Goal: Task Accomplishment & Management: Complete application form

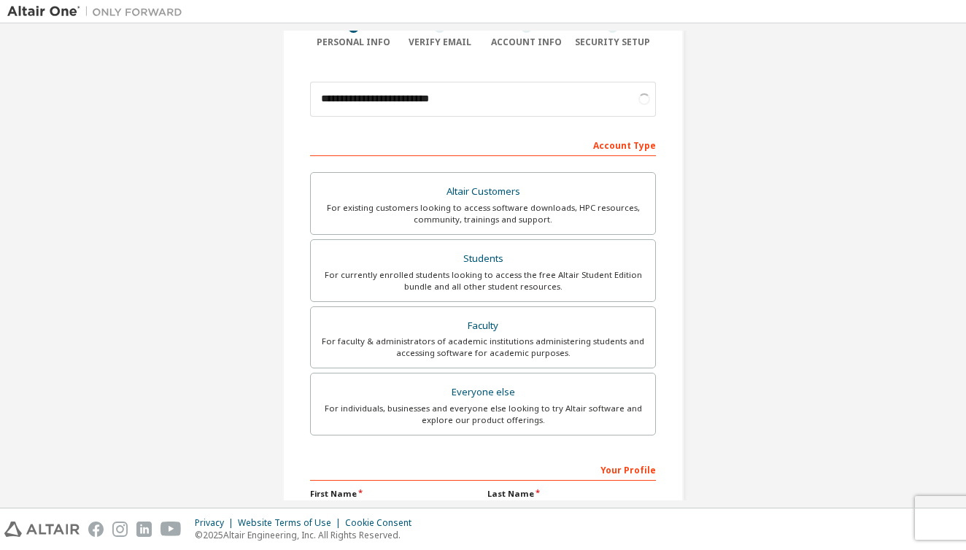
scroll to position [137, 0]
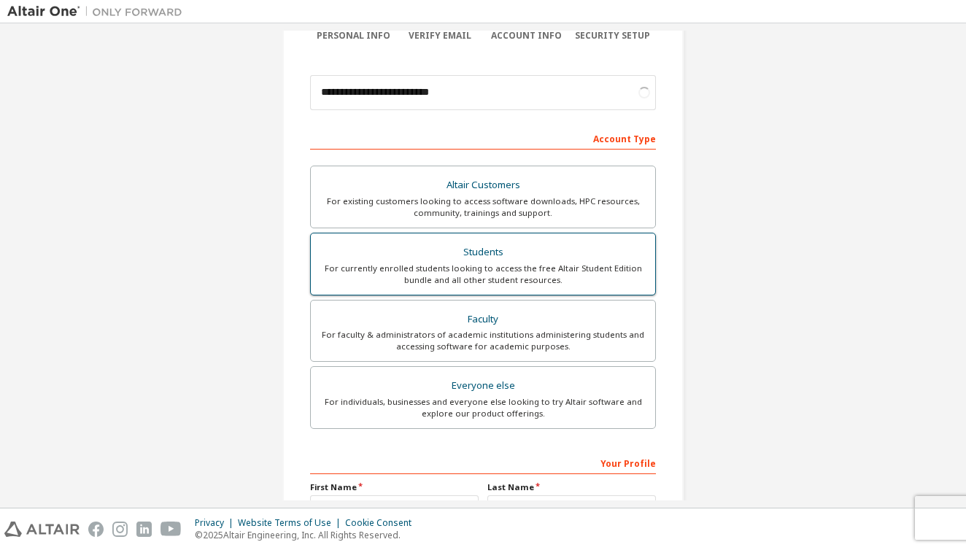
type input "**********"
click at [483, 268] on div "For currently enrolled students looking to access the free Altair Student Editi…" at bounding box center [483, 274] width 327 height 23
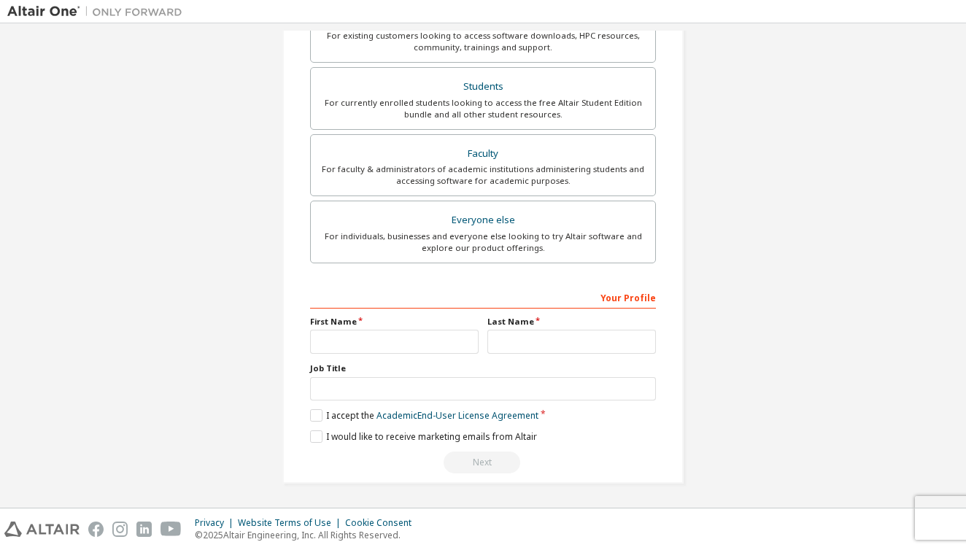
scroll to position [301, 0]
click at [366, 325] on label "First Name" at bounding box center [394, 323] width 169 height 12
click at [366, 328] on div "First Name" at bounding box center [394, 336] width 177 height 38
type input "*"
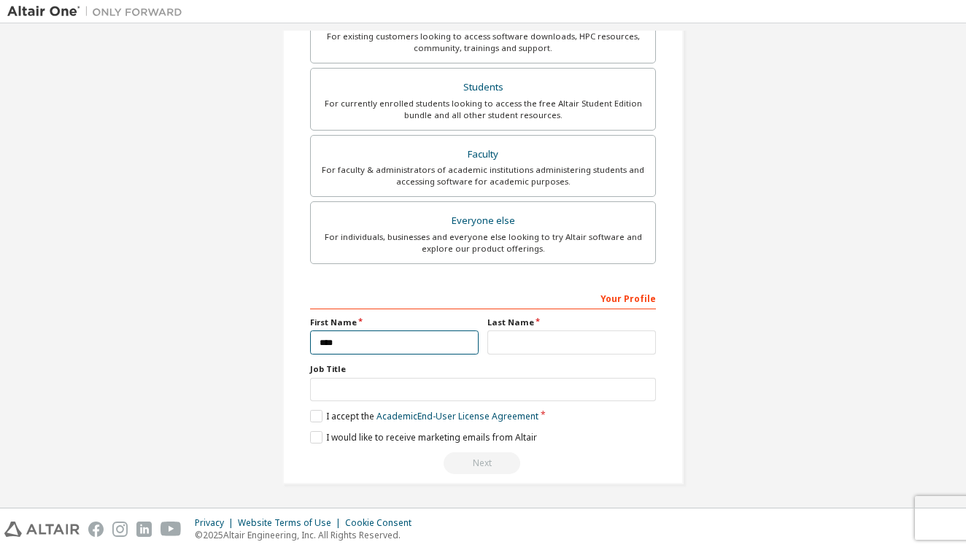
type input "****"
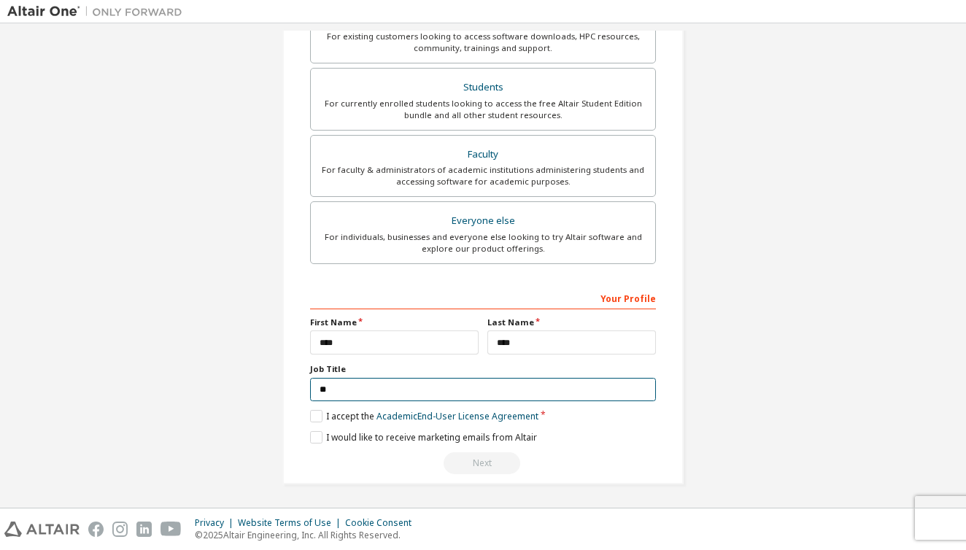
type input "*"
type input "**********"
click at [310, 413] on label "I accept the Academic End-User License Agreement" at bounding box center [424, 416] width 228 height 12
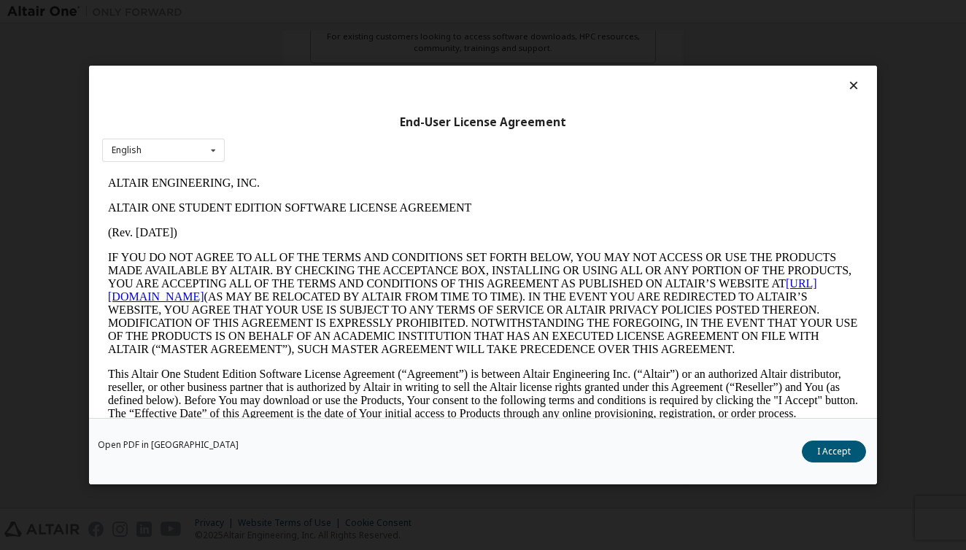
scroll to position [0, 0]
click at [186, 148] on div "English English" at bounding box center [163, 151] width 123 height 24
click at [853, 450] on button "I Accept" at bounding box center [834, 452] width 64 height 22
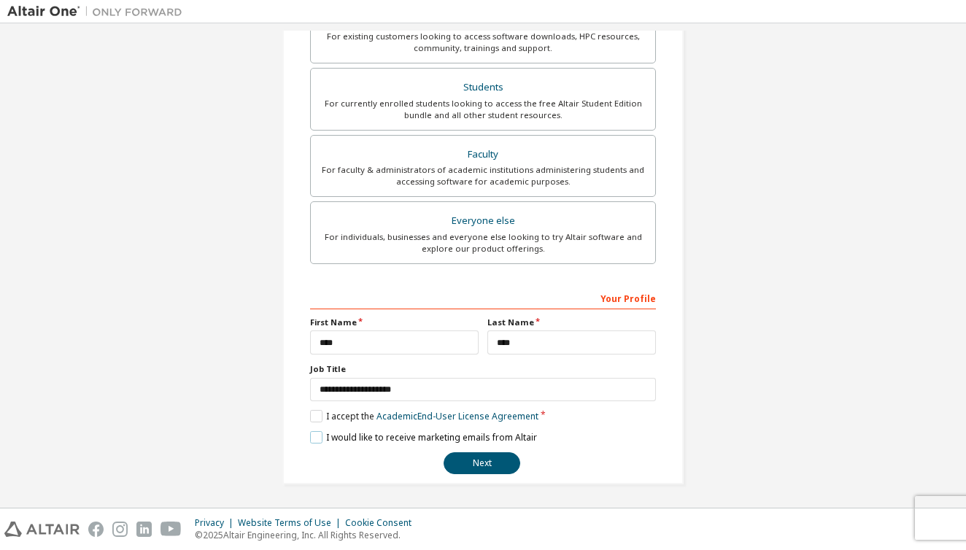
click at [315, 437] on label "I would like to receive marketing emails from Altair" at bounding box center [423, 437] width 227 height 12
click at [320, 439] on label "I would like to receive marketing emails from Altair" at bounding box center [423, 437] width 227 height 12
click at [470, 466] on button "Next" at bounding box center [482, 464] width 77 height 22
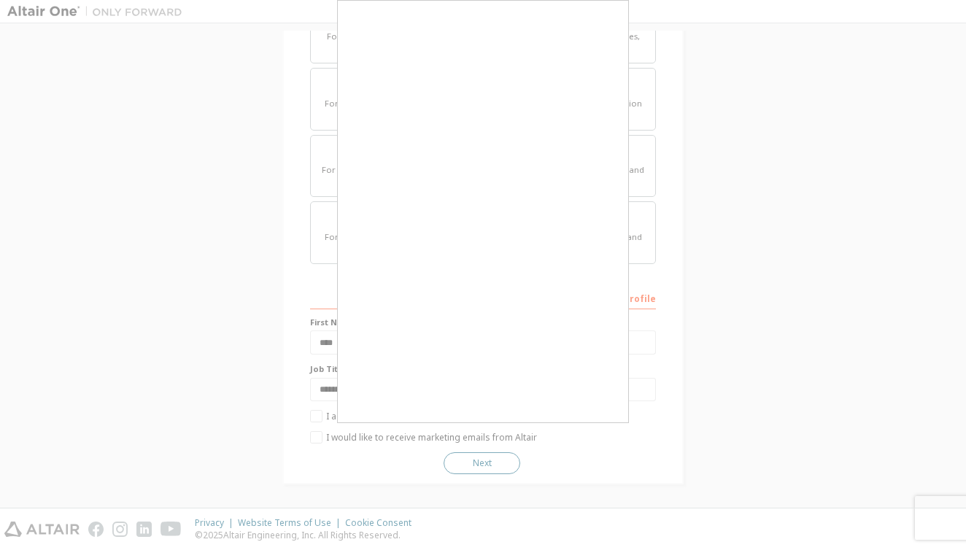
click at [470, 466] on button "Next" at bounding box center [482, 464] width 77 height 22
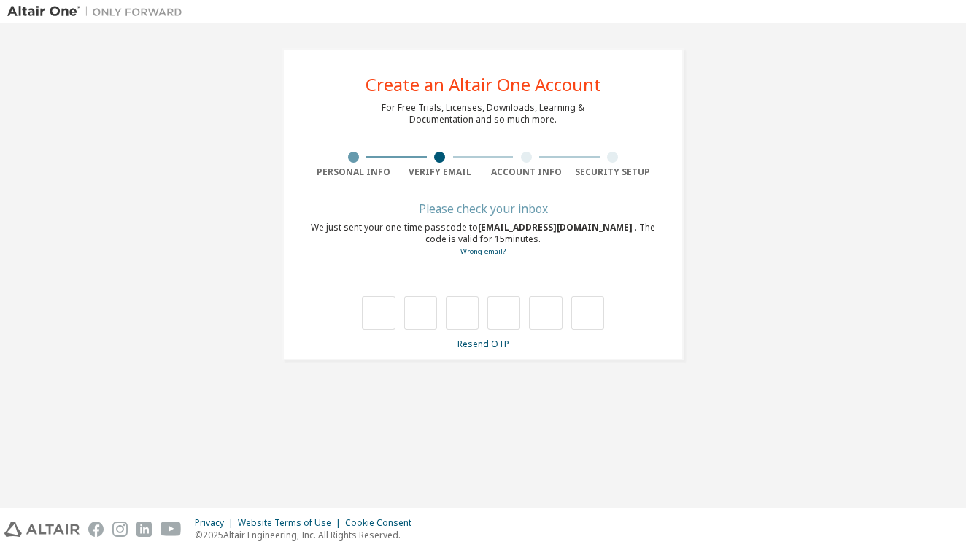
drag, startPoint x: 431, startPoint y: 217, endPoint x: 544, endPoint y: 216, distance: 112.4
click at [544, 216] on div "Please check your inbox We just sent your one-time passcode to 220504040@st.atl…" at bounding box center [483, 277] width 346 height 146
click at [544, 213] on div "Please check your inbox" at bounding box center [483, 208] width 346 height 9
click at [409, 307] on input "text" at bounding box center [420, 313] width 33 height 34
click at [384, 307] on input "text" at bounding box center [378, 313] width 33 height 34
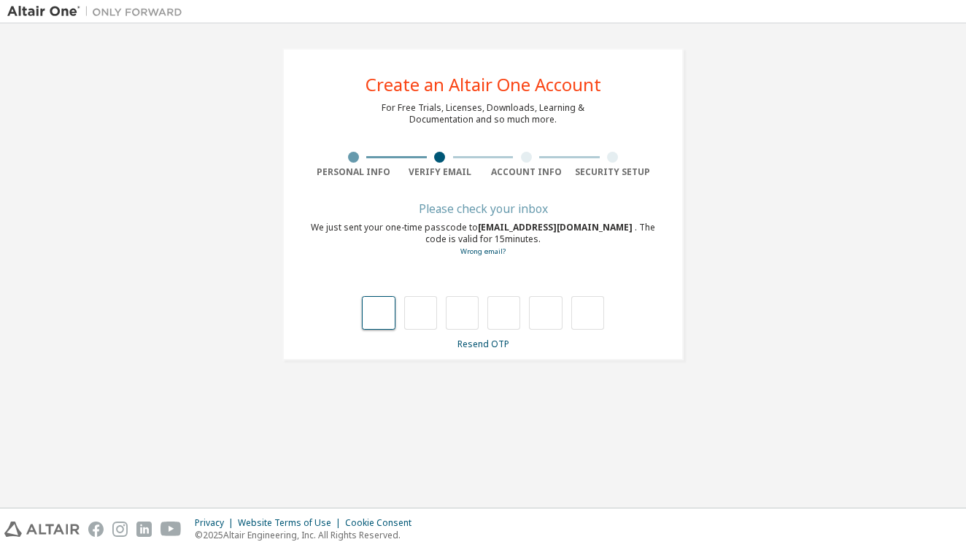
type input "*"
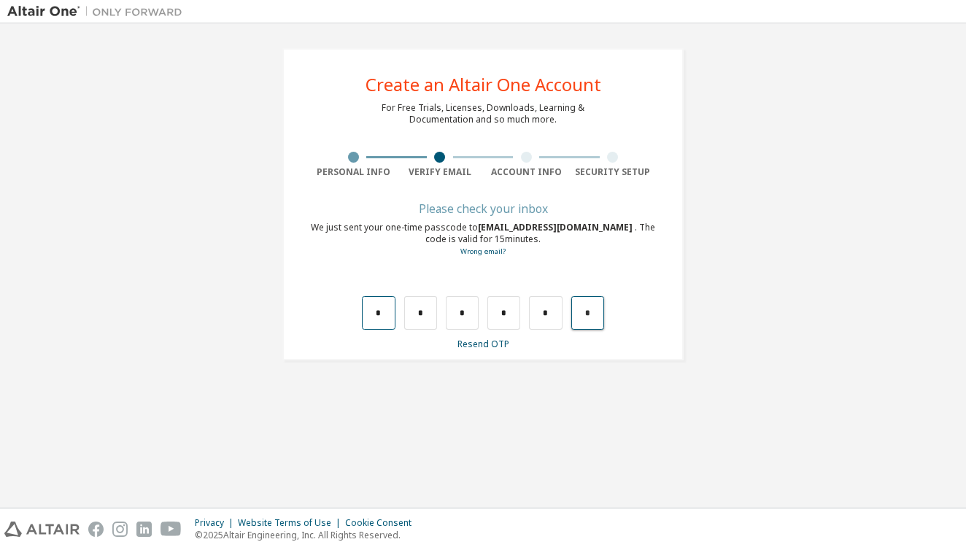
type input "*"
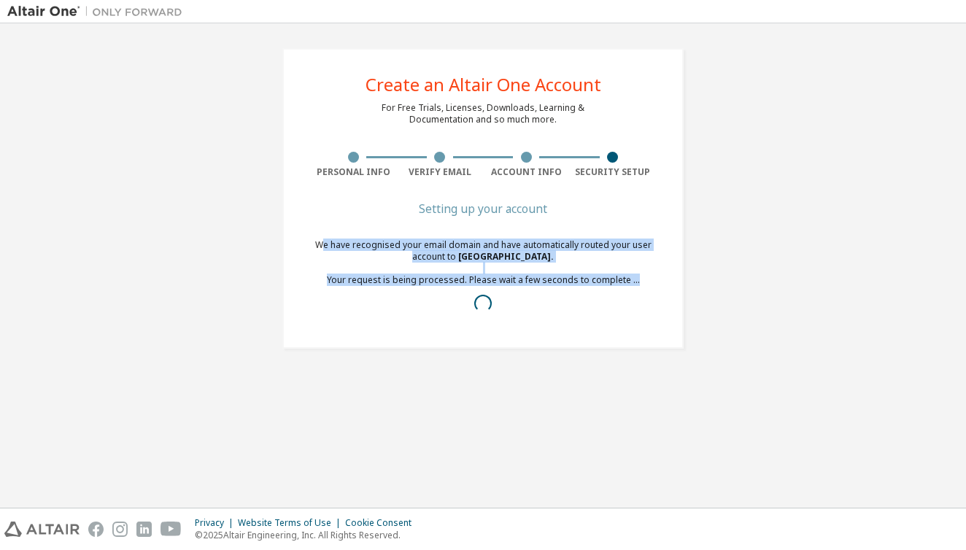
drag, startPoint x: 322, startPoint y: 245, endPoint x: 649, endPoint y: 291, distance: 330.1
click at [650, 291] on div "We have recognised your email domain and have automatically routed your user ac…" at bounding box center [483, 280] width 346 height 82
click at [649, 291] on div "We have recognised your email domain and have automatically routed your user ac…" at bounding box center [483, 280] width 346 height 82
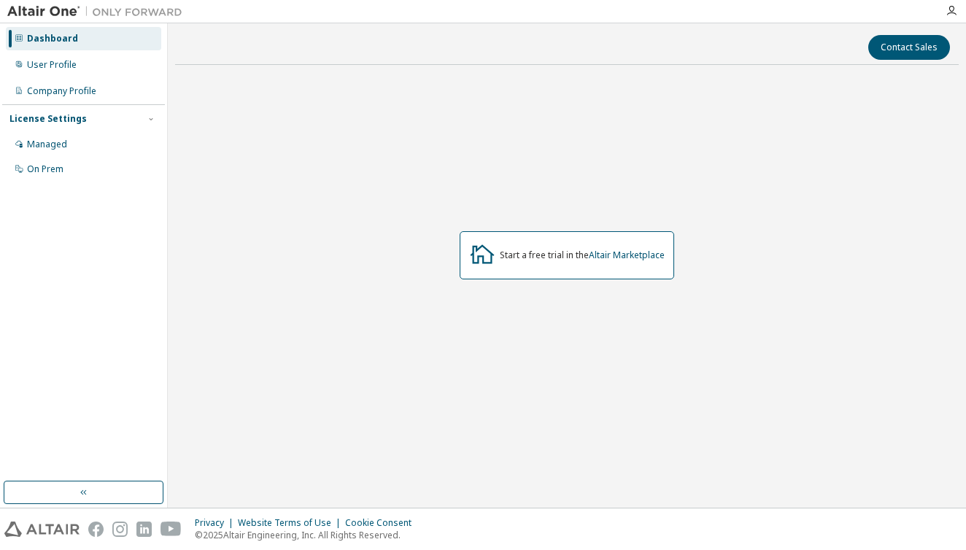
click at [590, 243] on div "Start a free trial in the Altair Marketplace" at bounding box center [567, 255] width 215 height 48
click at [572, 254] on div "Start a free trial in the Altair Marketplace" at bounding box center [582, 256] width 165 height 12
click at [620, 255] on link "Altair Marketplace" at bounding box center [627, 255] width 76 height 12
